Goal: Transaction & Acquisition: Purchase product/service

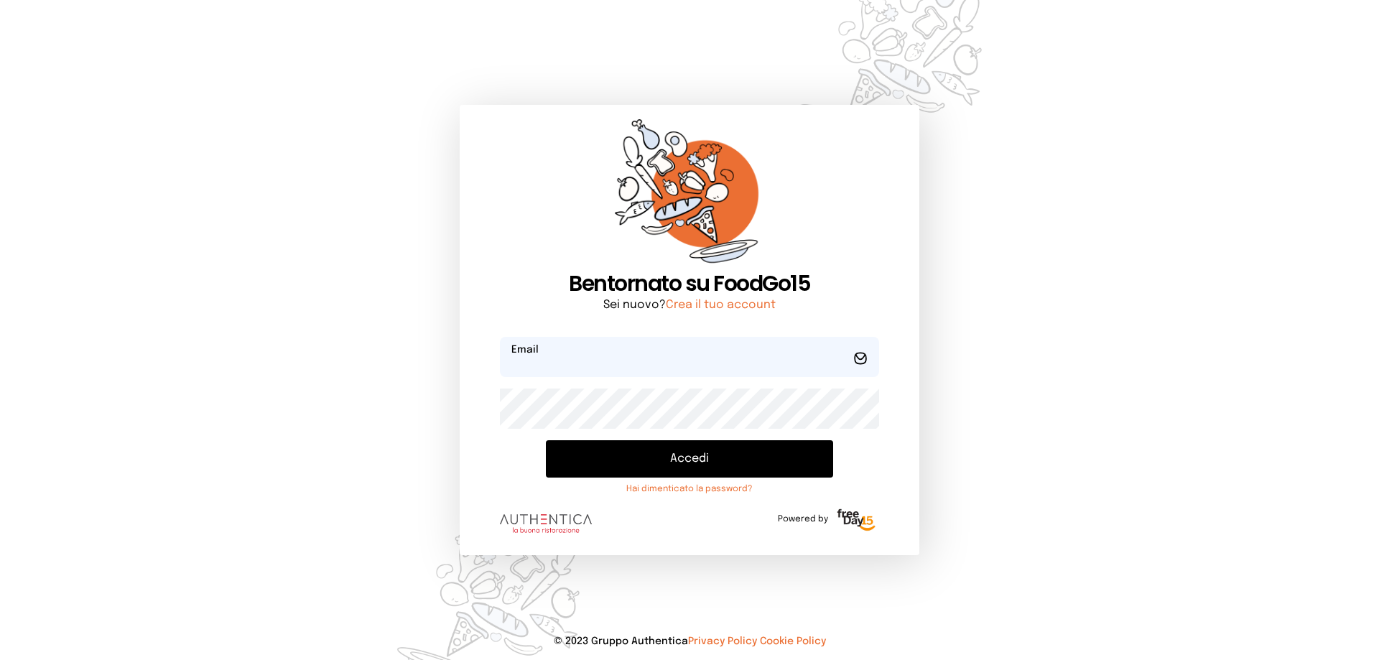
type input "**********"
click at [720, 463] on button "Accedi" at bounding box center [689, 458] width 287 height 37
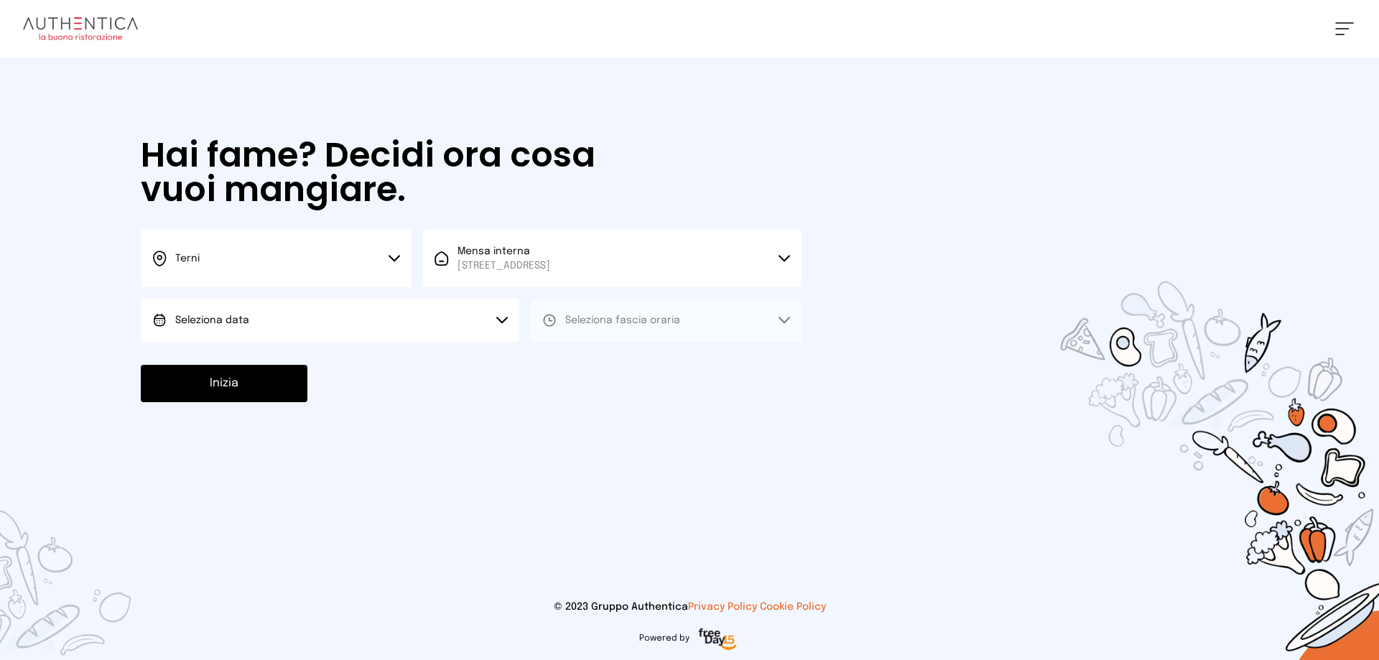
click at [405, 315] on button "Seleziona data" at bounding box center [330, 320] width 378 height 43
click at [383, 364] on li "[DATE], [DATE]" at bounding box center [330, 360] width 378 height 37
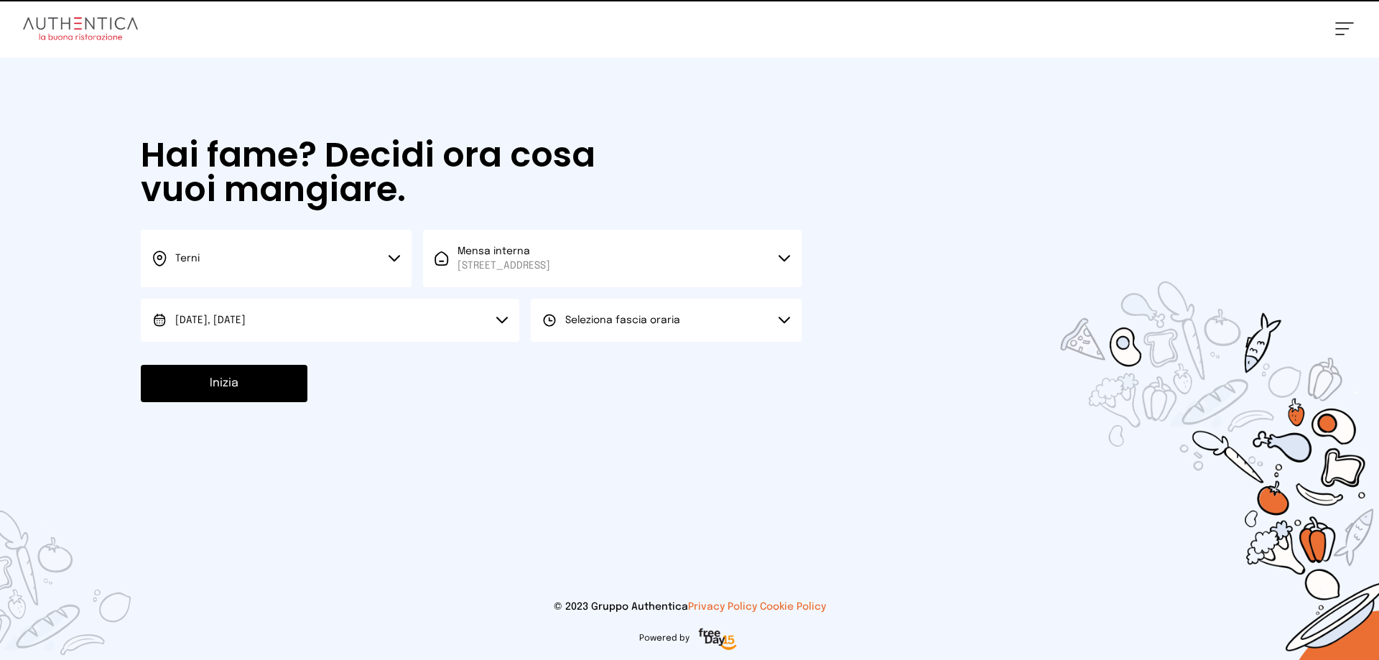
click at [648, 322] on span "Seleziona fascia oraria" at bounding box center [622, 320] width 115 height 10
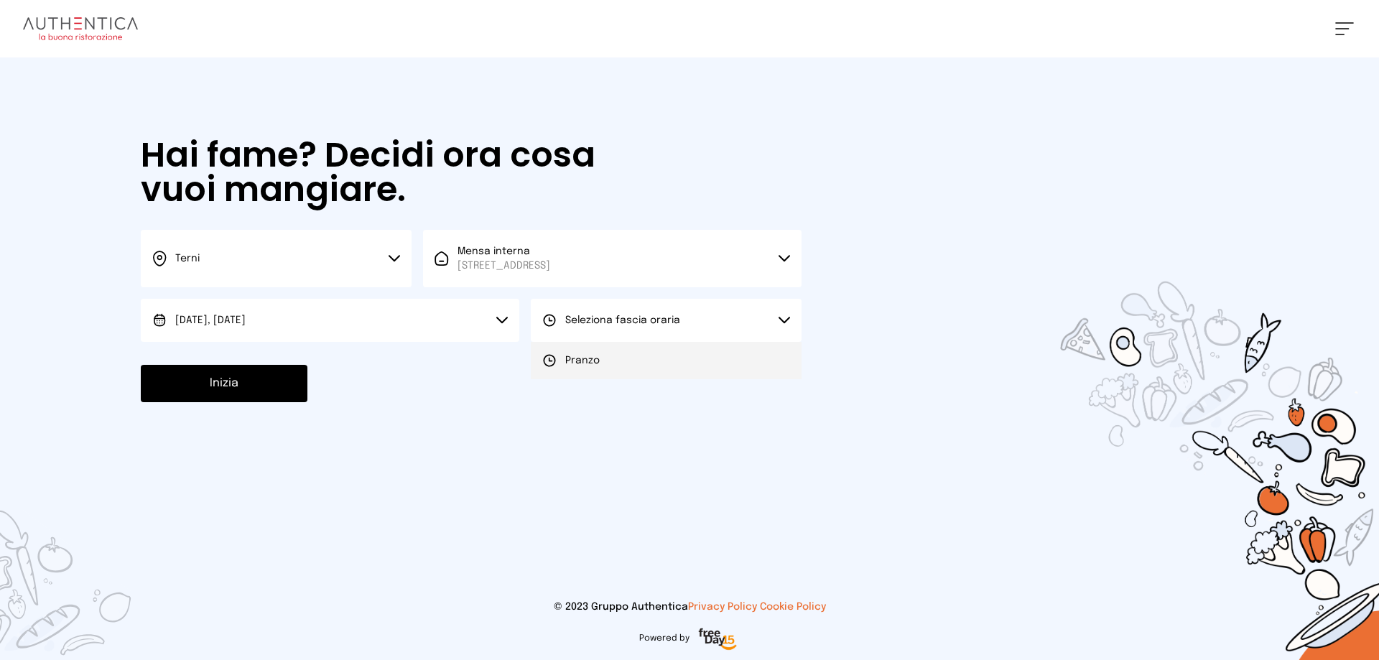
click at [649, 365] on li "Pranzo" at bounding box center [666, 360] width 271 height 37
click at [223, 389] on button "Inizia" at bounding box center [224, 383] width 167 height 37
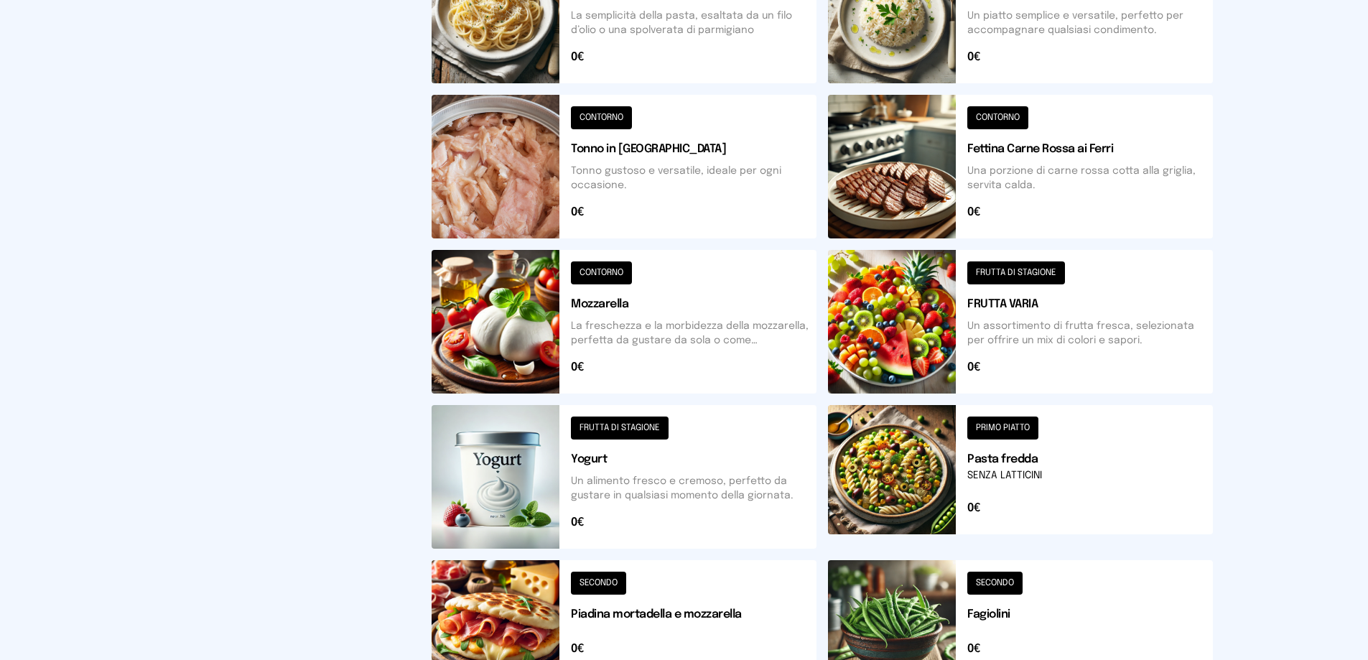
scroll to position [431, 0]
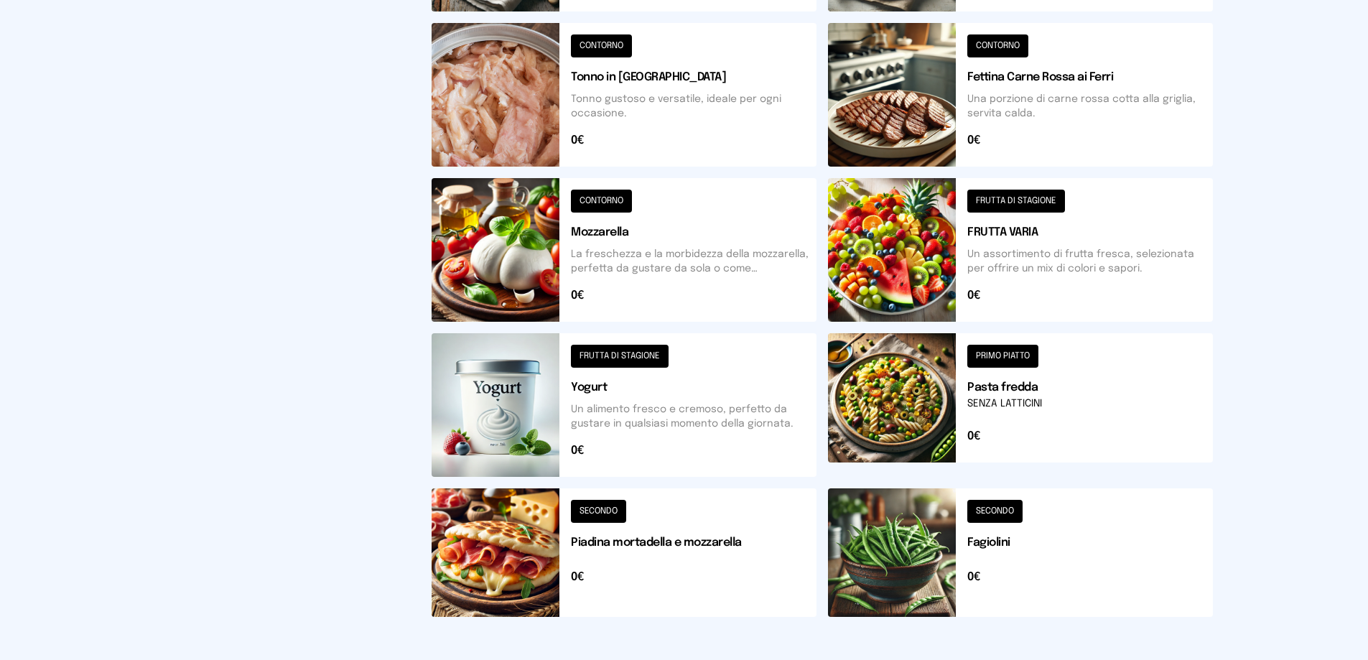
click at [682, 541] on button at bounding box center [624, 552] width 385 height 129
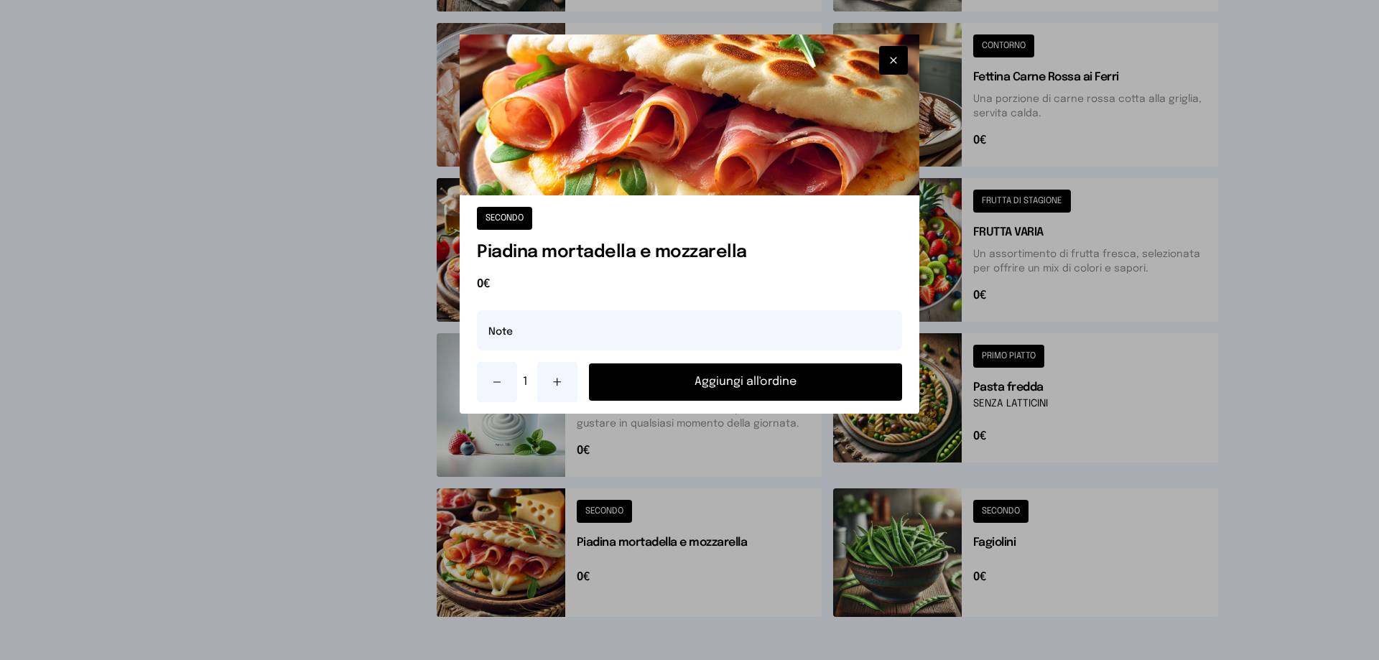
click at [768, 378] on button "Aggiungi all'ordine" at bounding box center [745, 381] width 313 height 37
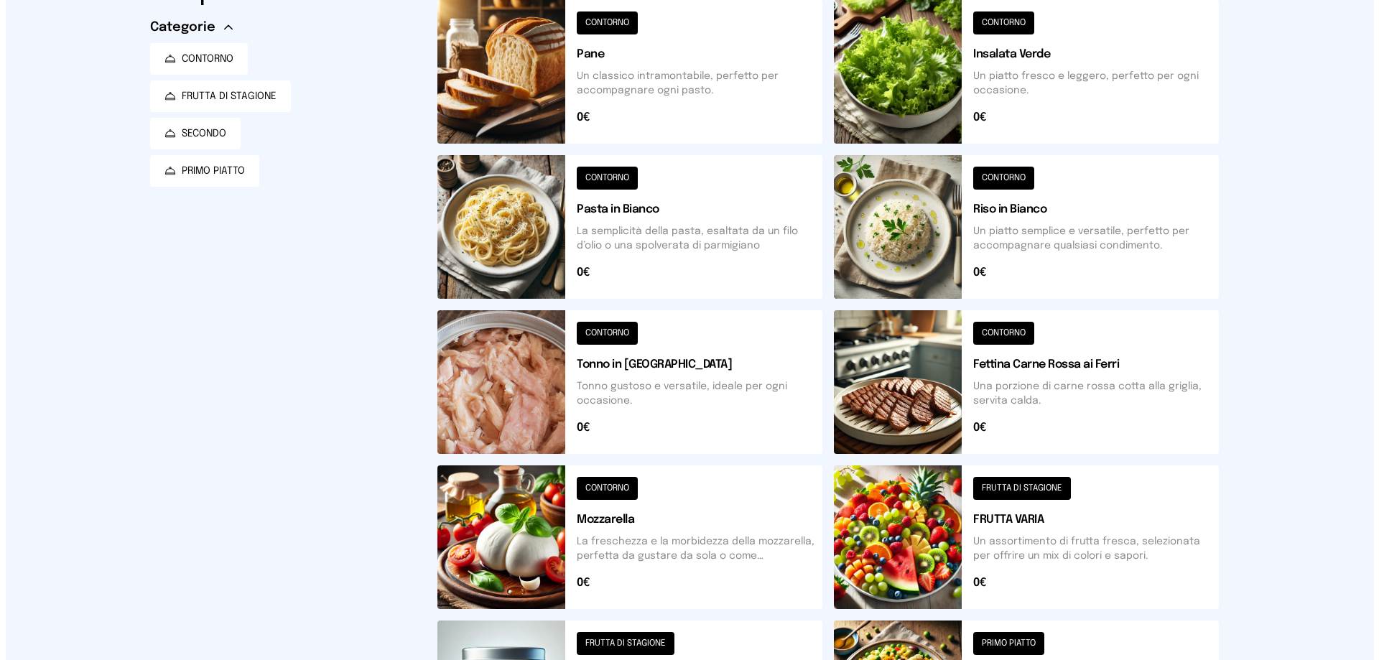
scroll to position [0, 0]
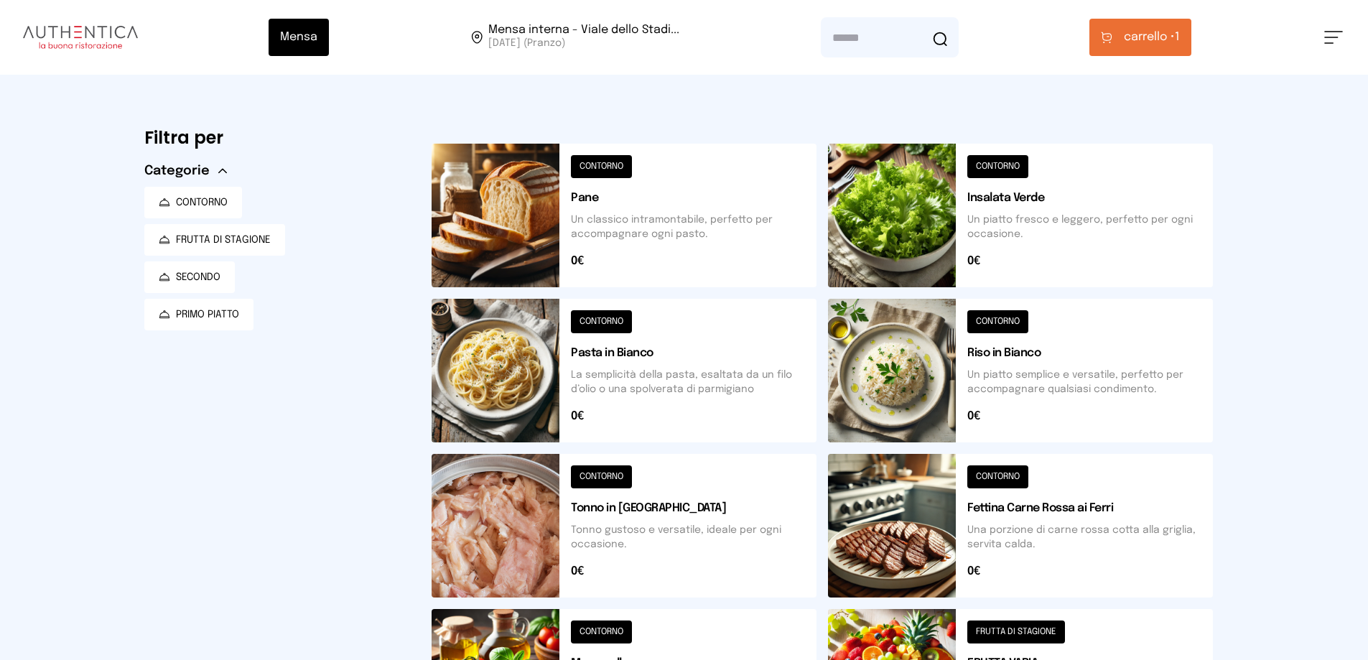
click at [1137, 37] on span "carrello •" at bounding box center [1149, 37] width 51 height 17
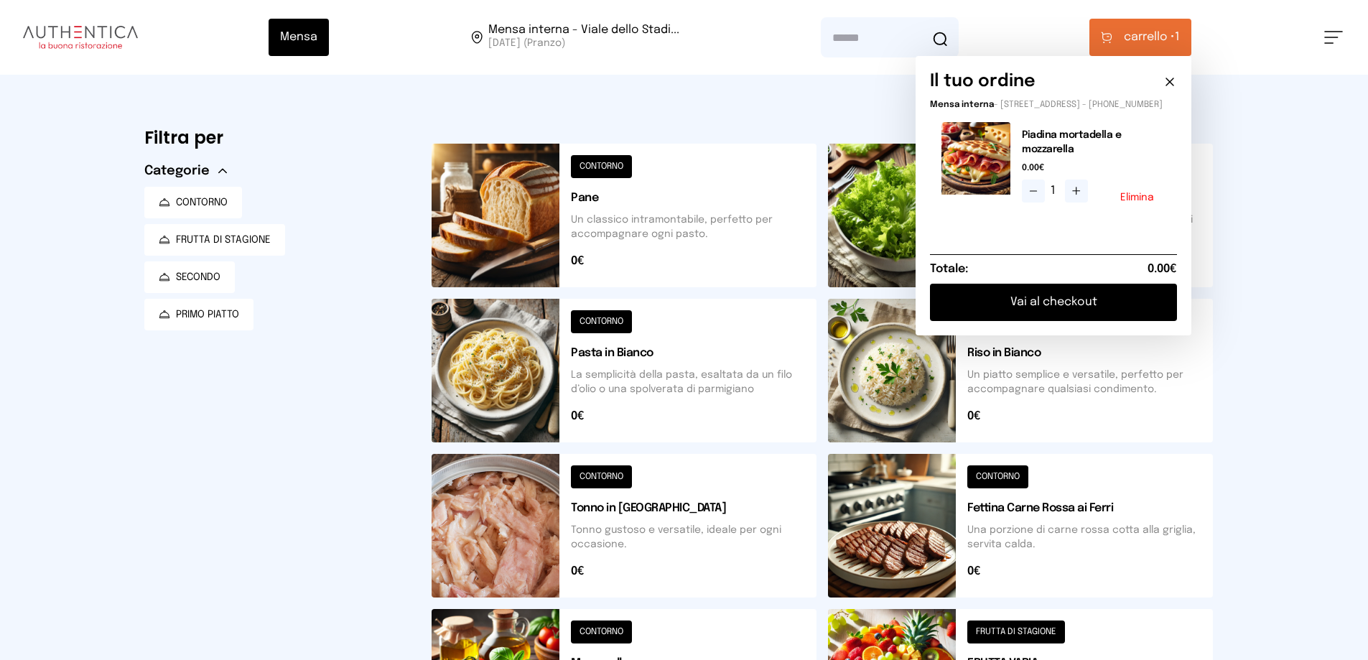
click at [1059, 311] on button "Vai al checkout" at bounding box center [1053, 302] width 247 height 37
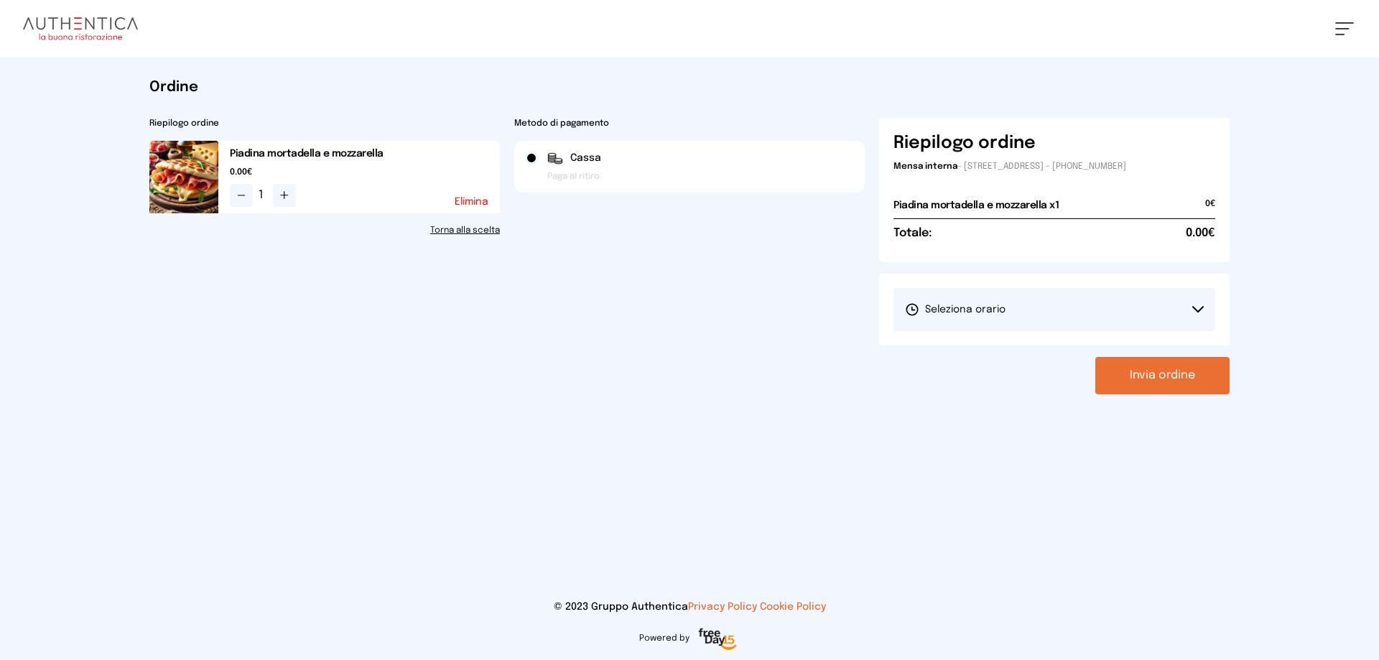
click at [1058, 308] on button "Seleziona orario" at bounding box center [1054, 309] width 322 height 43
click at [983, 345] on span "1° Turno (13:00 - 15:00)" at bounding box center [959, 350] width 108 height 14
click at [1143, 372] on button "Invia ordine" at bounding box center [1162, 375] width 134 height 37
